Goal: Information Seeking & Learning: Learn about a topic

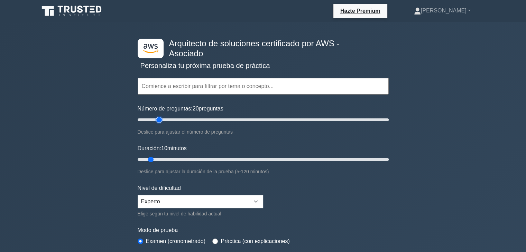
click at [159, 120] on input "Número de preguntas: 20 preguntas" at bounding box center [263, 120] width 251 height 8
drag, startPoint x: 159, startPoint y: 120, endPoint x: 155, endPoint y: 119, distance: 4.2
type input "15"
click at [155, 119] on input "Número de preguntas: 15 preguntas" at bounding box center [263, 120] width 251 height 8
drag, startPoint x: 153, startPoint y: 159, endPoint x: 157, endPoint y: 158, distance: 4.2
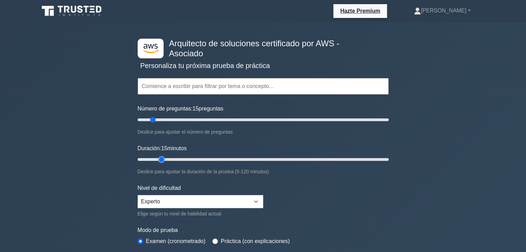
type input "15"
click at [157, 158] on input "Duración: 15 minutos" at bounding box center [263, 160] width 251 height 8
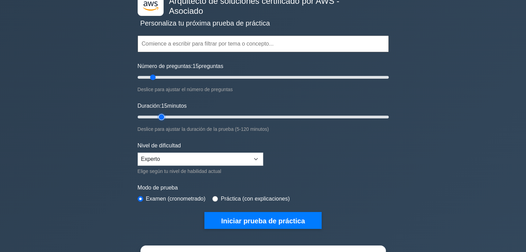
scroll to position [57, 0]
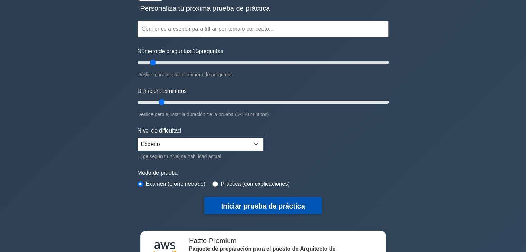
click at [273, 206] on font "Iniciar prueba de práctica" at bounding box center [263, 207] width 84 height 8
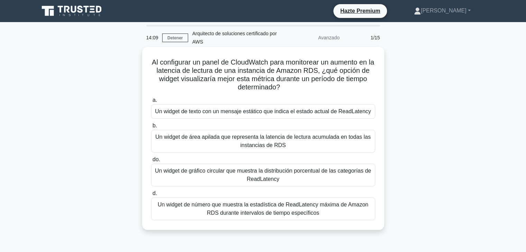
click at [295, 175] on font "Un widget de gráfico circular que muestra la distribución porcentual de las cat…" at bounding box center [263, 175] width 216 height 14
click at [151, 162] on input "do. Un widget de gráfico circular que muestra la distribución porcentual de las…" at bounding box center [151, 160] width 0 height 4
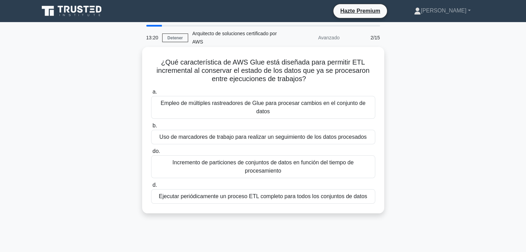
click at [338, 130] on div "Uso de marcadores de trabajo para realizar un seguimiento de los datos procesad…" at bounding box center [263, 137] width 224 height 15
click at [151, 125] on input "b. Uso de marcadores de trabajo para realizar un seguimiento de los datos proce…" at bounding box center [151, 126] width 0 height 4
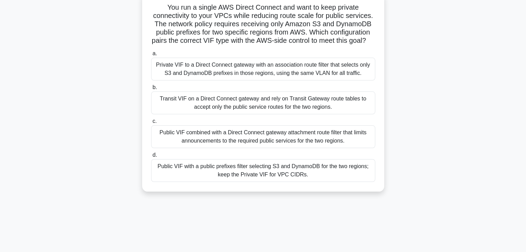
scroll to position [57, 0]
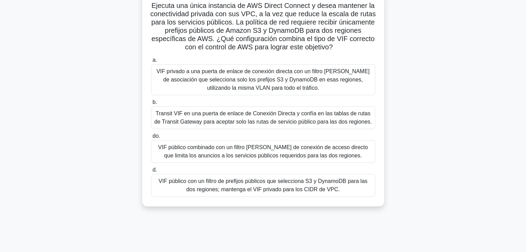
click at [343, 121] on font "Transit VIF en una puerta de enlace de Conexión Directa y confía en las tablas …" at bounding box center [263, 118] width 218 height 14
click at [151, 105] on input "b. Transit VIF en una puerta de enlace de Conexión Directa y confía en las tabl…" at bounding box center [151, 102] width 0 height 4
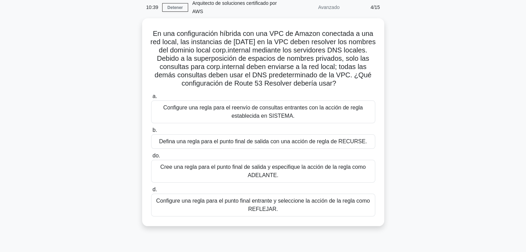
scroll to position [30, 0]
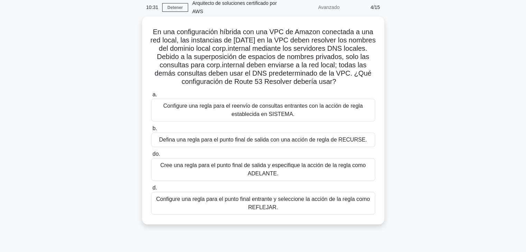
click at [351, 202] on font "Configure una regla para el punto final entrante y seleccione la acción de la r…" at bounding box center [263, 203] width 214 height 14
click at [151, 191] on input "d. Configure una regla para el punto final entrante y seleccione la acción de l…" at bounding box center [151, 188] width 0 height 4
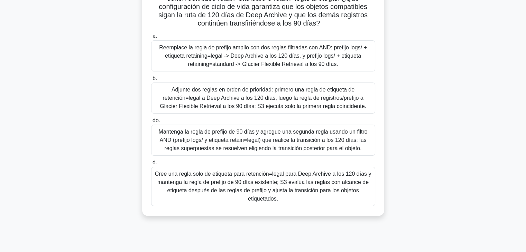
scroll to position [121, 0]
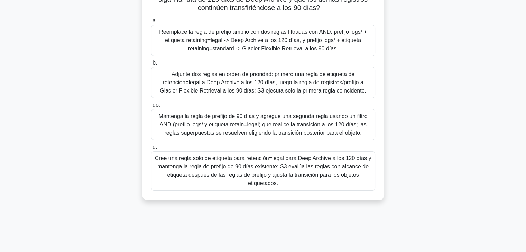
click at [355, 127] on font "Mantenga la regla de prefijo de 90 días y agregue una segunda regla usando un f…" at bounding box center [263, 124] width 209 height 22
click at [151, 108] on input "do. Mantenga la regla de prefijo de 90 días y agregue una segunda regla usando …" at bounding box center [151, 105] width 0 height 4
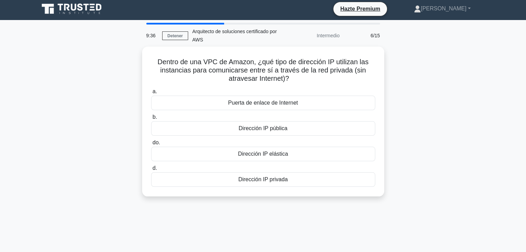
scroll to position [0, 0]
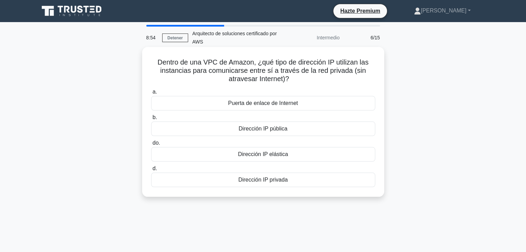
click at [268, 183] on font "Dirección IP privada" at bounding box center [262, 180] width 49 height 6
click at [151, 171] on input "d. Dirección IP privada" at bounding box center [151, 169] width 0 height 4
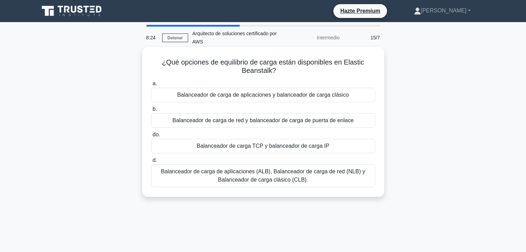
click at [302, 172] on font "Balanceador de carga de aplicaciones (ALB), Balanceador de carga de red (NLB) y…" at bounding box center [263, 176] width 204 height 14
click at [151, 163] on input "d. Balanceador de carga de aplicaciones (ALB), Balanceador de carga de red (NLB…" at bounding box center [151, 160] width 0 height 4
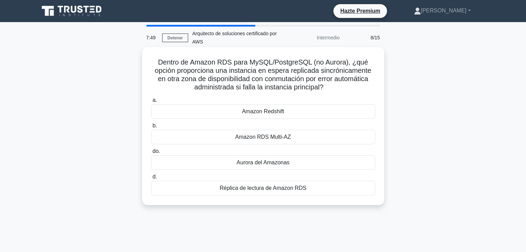
click at [274, 139] on font "Amazon RDS Multi-AZ" at bounding box center [263, 137] width 56 height 6
click at [151, 128] on input "b. Amazon RDS Multi-AZ" at bounding box center [151, 126] width 0 height 4
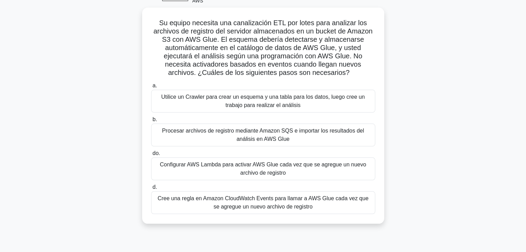
scroll to position [49, 0]
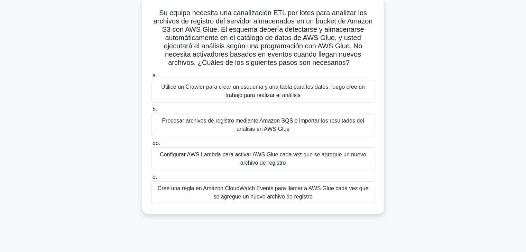
click at [306, 195] on font "Cree una regla en Amazon CloudWatch Events para llamar a AWS Glue cada vez que …" at bounding box center [263, 193] width 211 height 14
click at [151, 180] on input "d. Cree una regla en Amazon CloudWatch Events para llamar a AWS Glue cada vez q…" at bounding box center [151, 177] width 0 height 4
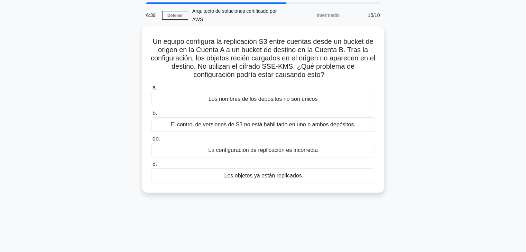
scroll to position [0, 0]
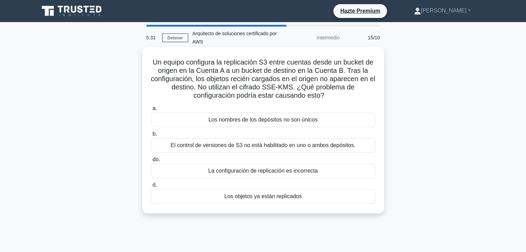
click at [298, 145] on font "El control de versiones de S3 no está habilitado en uno o ambos depósitos." at bounding box center [263, 145] width 185 height 6
click at [151, 137] on input "b. El control de versiones de S3 no está habilitado en uno o ambos depósitos." at bounding box center [151, 134] width 0 height 4
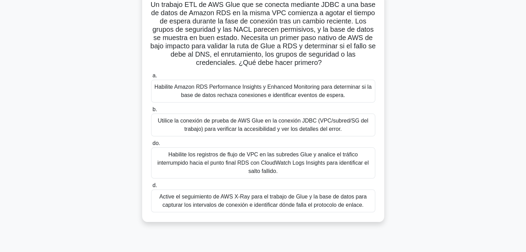
scroll to position [65, 0]
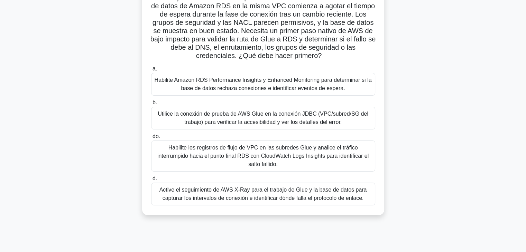
click at [282, 148] on font "Habilite los registros de flujo de VPC en las subredes Glue y analice el tráfic…" at bounding box center [262, 156] width 211 height 22
click at [151, 139] on input "do. Habilite los registros de flujo de VPC en las subredes Glue y analice el tr…" at bounding box center [151, 137] width 0 height 4
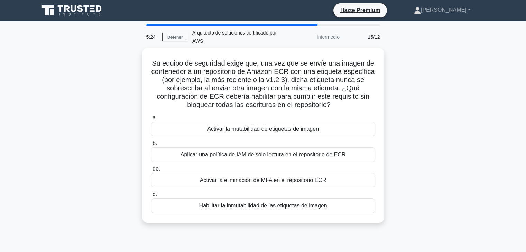
scroll to position [0, 0]
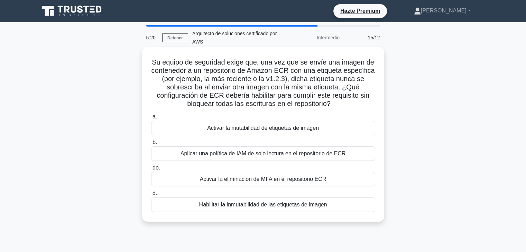
click at [284, 155] on font "Aplicar una política de IAM de solo lectura en el repositorio de ECR" at bounding box center [263, 154] width 165 height 6
click at [151, 145] on input "b. Aplicar una política de IAM de solo lectura en el repositorio de ECR" at bounding box center [151, 142] width 0 height 4
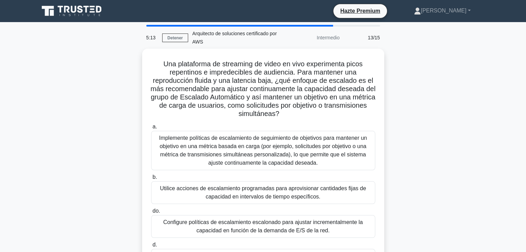
click at [284, 155] on font "Implemente políticas de escalamiento de seguimiento de objetivos para mantener …" at bounding box center [263, 150] width 208 height 31
click at [151, 129] on input "a. Implemente políticas de escalamiento de seguimiento de objetivos para manten…" at bounding box center [151, 127] width 0 height 4
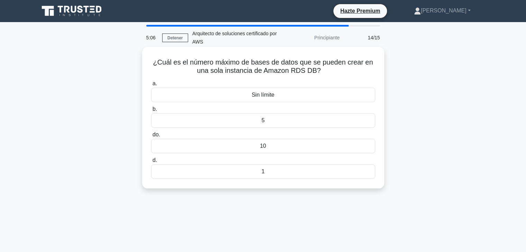
click at [274, 170] on div "1" at bounding box center [263, 172] width 224 height 15
click at [151, 163] on input "d. 1" at bounding box center [151, 160] width 0 height 4
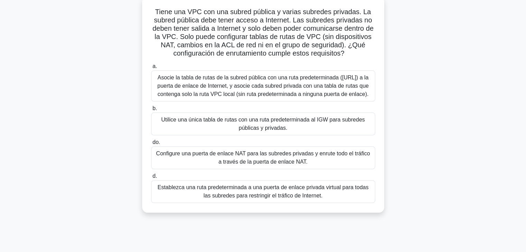
scroll to position [48, 0]
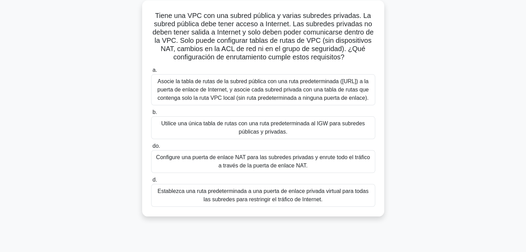
click at [274, 169] on font "Configure una puerta de enlace NAT para las subredes privadas y enrute todo el …" at bounding box center [263, 162] width 214 height 14
click at [151, 149] on input "do. Configure una puerta de enlace NAT para las subredes privadas y enrute todo…" at bounding box center [151, 146] width 0 height 4
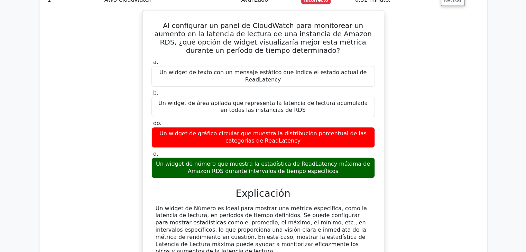
scroll to position [683, 0]
